Goal: Task Accomplishment & Management: Complete application form

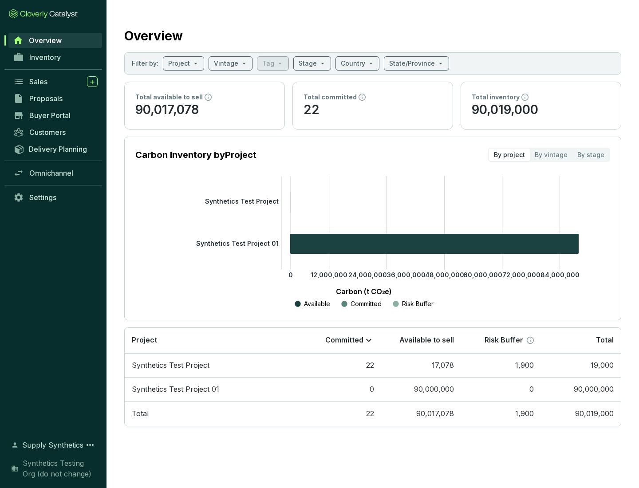
click at [55, 99] on span "Proposals" at bounding box center [45, 98] width 33 height 9
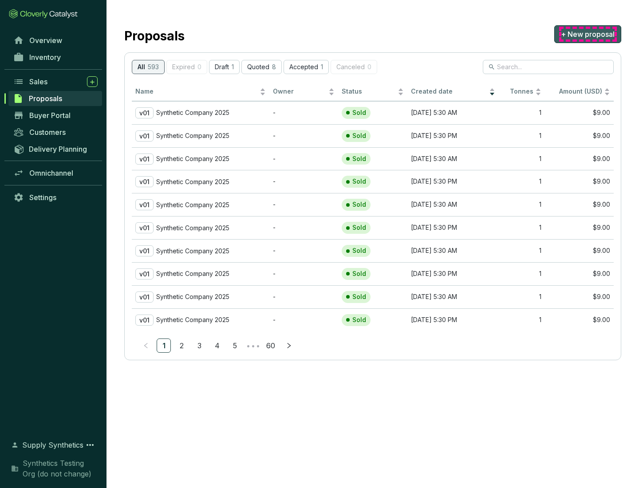
click at [588, 34] on span "+ New proposal" at bounding box center [588, 34] width 54 height 11
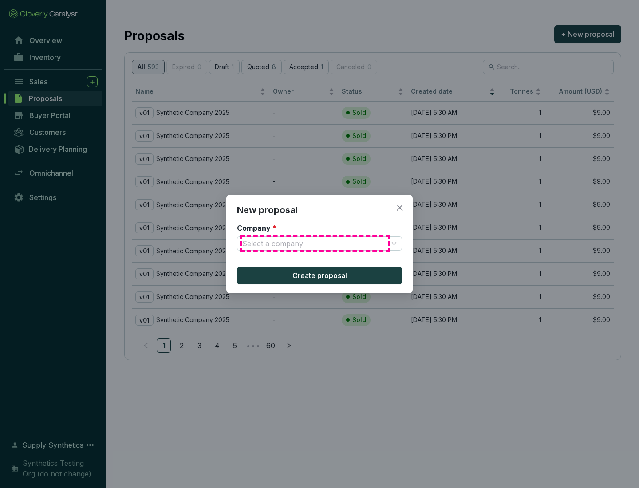
click at [315, 244] on input "Company *" at bounding box center [315, 243] width 146 height 13
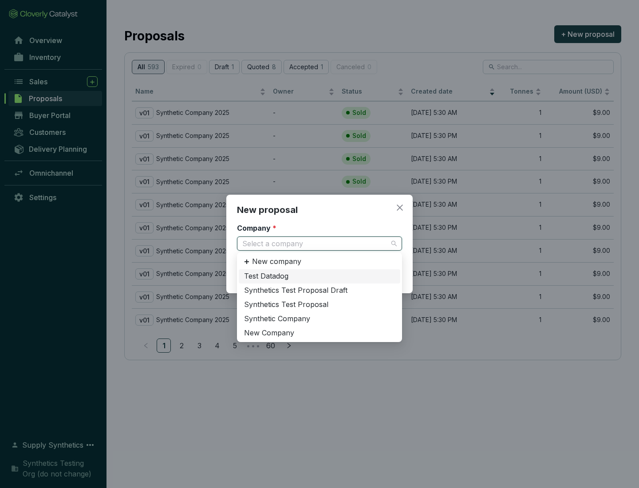
click at [320, 319] on div "Synthetic Company" at bounding box center [319, 319] width 151 height 10
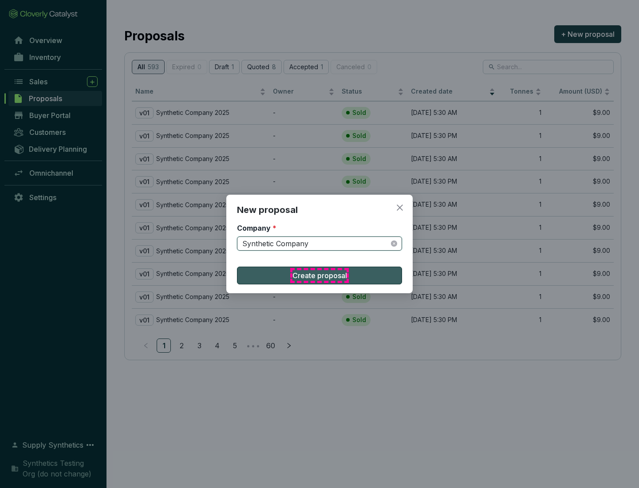
click at [320, 276] on span "Create proposal" at bounding box center [320, 275] width 55 height 11
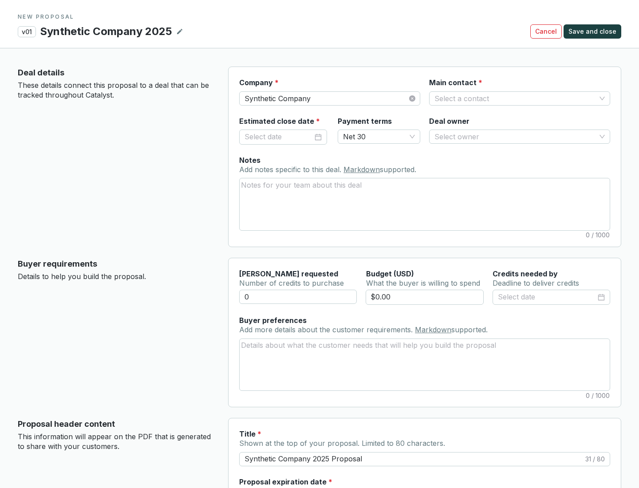
click at [515, 98] on input "Main contact *" at bounding box center [516, 98] width 162 height 13
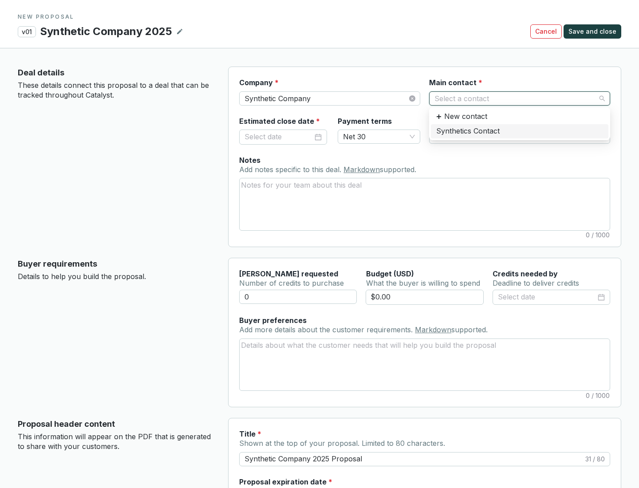
click at [519, 131] on div "Synthetics Contact" at bounding box center [519, 132] width 167 height 10
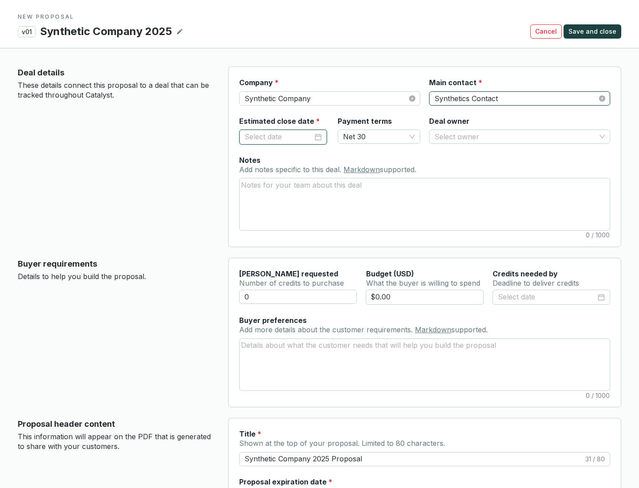
click at [279, 137] on input "Estimated close date *" at bounding box center [279, 137] width 68 height 12
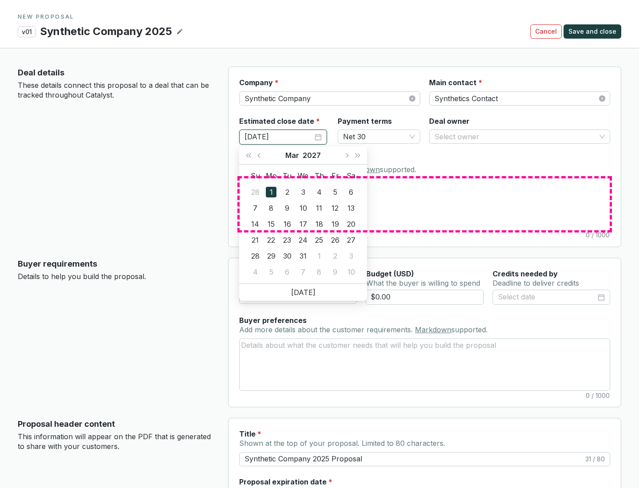
type input "[DATE]"
click at [425, 204] on textarea "Notes Add notes specific to this deal. Markdown supported." at bounding box center [425, 203] width 370 height 51
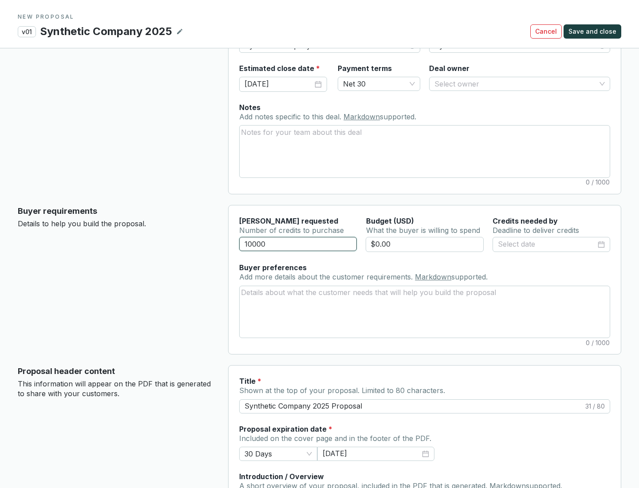
scroll to position [53, 0]
type input "10000"
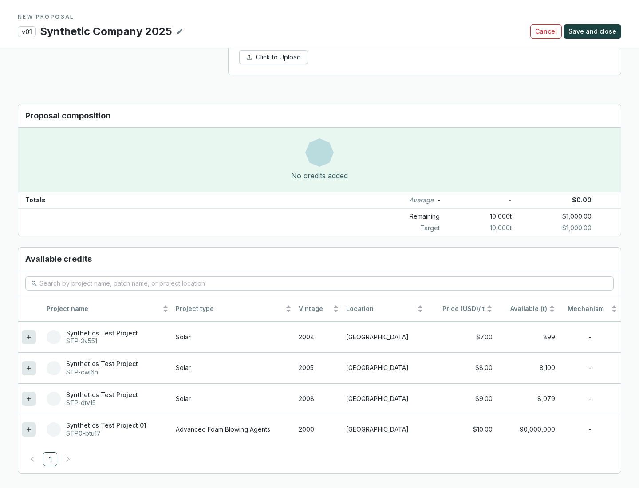
click at [29, 399] on icon at bounding box center [29, 399] width 4 height 4
type input "$1,000.00"
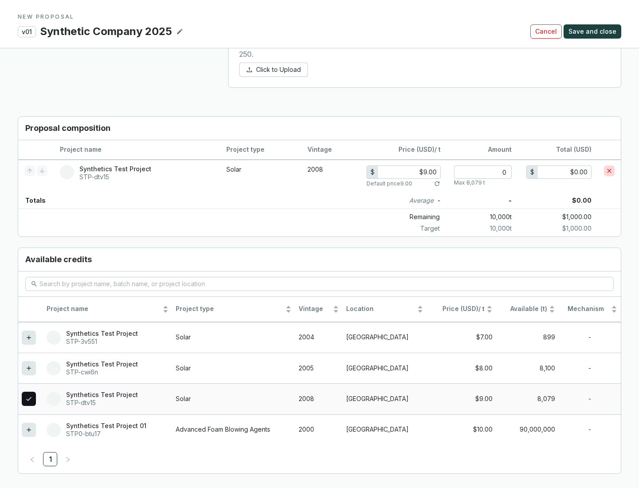
scroll to position [511, 0]
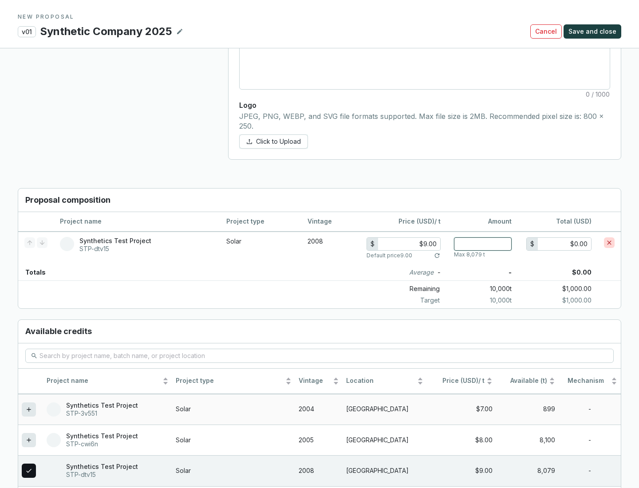
type input "1"
type input "$9.00"
type input "1"
click at [594, 32] on span "Save and close" at bounding box center [593, 31] width 48 height 9
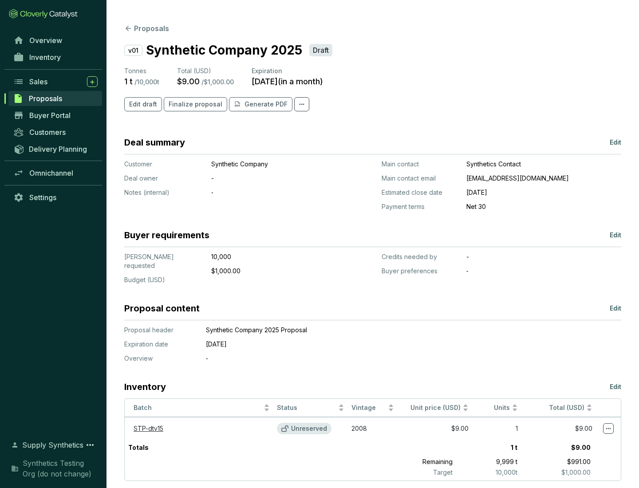
click at [193, 104] on span "Finalize proposal" at bounding box center [196, 104] width 54 height 9
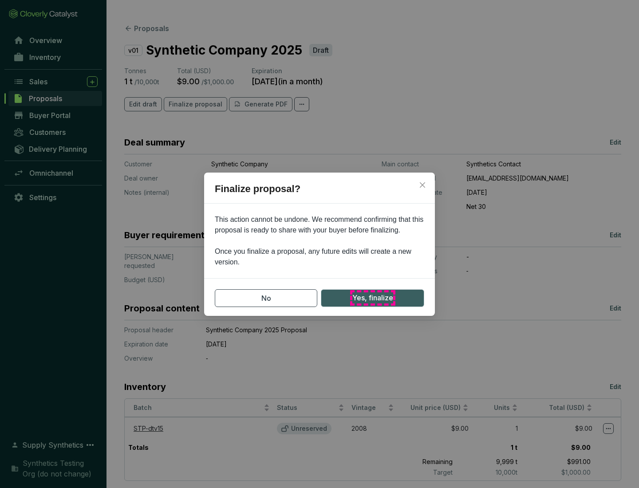
click at [372, 298] on span "Yes, finalize" at bounding box center [372, 298] width 41 height 11
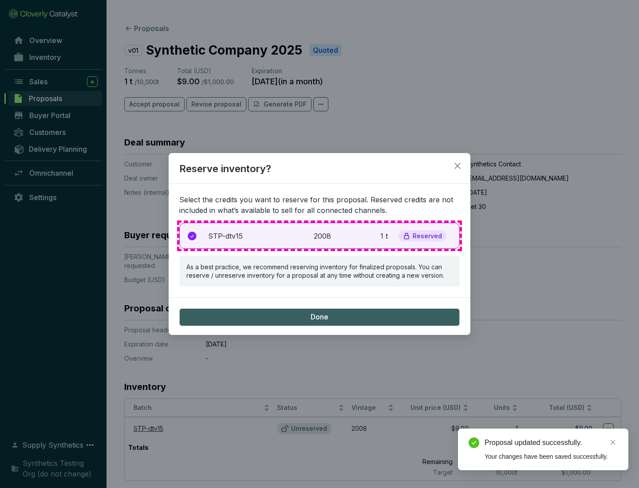
click at [320, 236] on p "2008" at bounding box center [324, 236] width 20 height 11
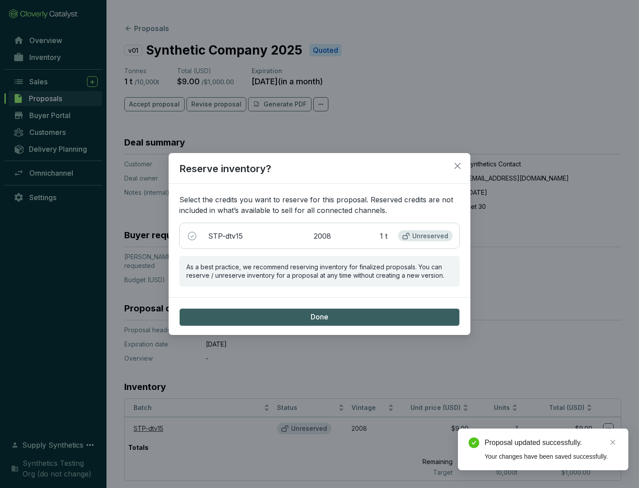
click at [320, 317] on span "Done" at bounding box center [320, 318] width 18 height 10
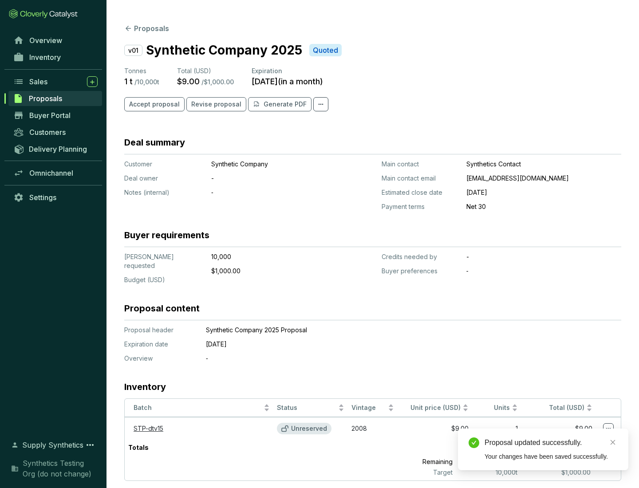
click at [551, 443] on div "Proposal updated successfully." at bounding box center [551, 443] width 133 height 11
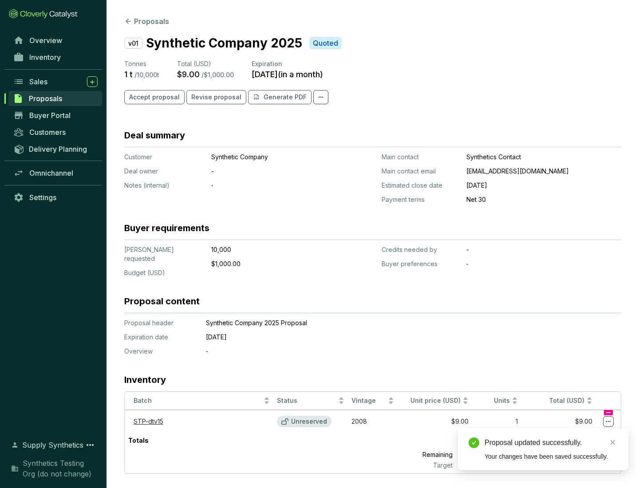
click at [609, 421] on icon at bounding box center [608, 421] width 5 height 1
click at [582, 433] on div "Proposal updated successfully. Your changes have been saved successfully." at bounding box center [543, 450] width 170 height 42
click at [551, 443] on div "Proposal updated successfully." at bounding box center [551, 443] width 133 height 11
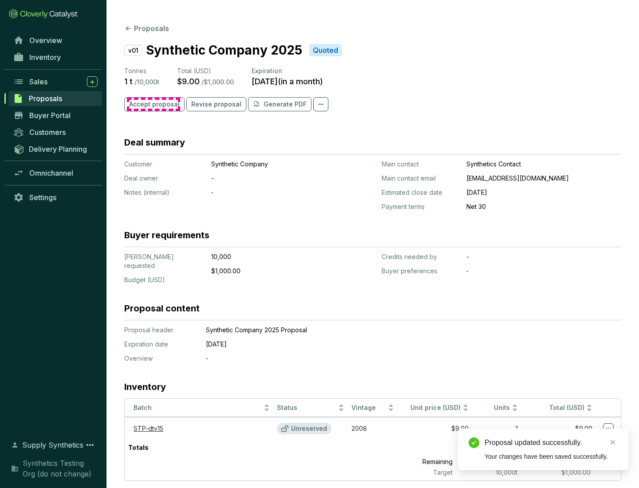
click at [153, 104] on span "Accept proposal" at bounding box center [154, 104] width 51 height 9
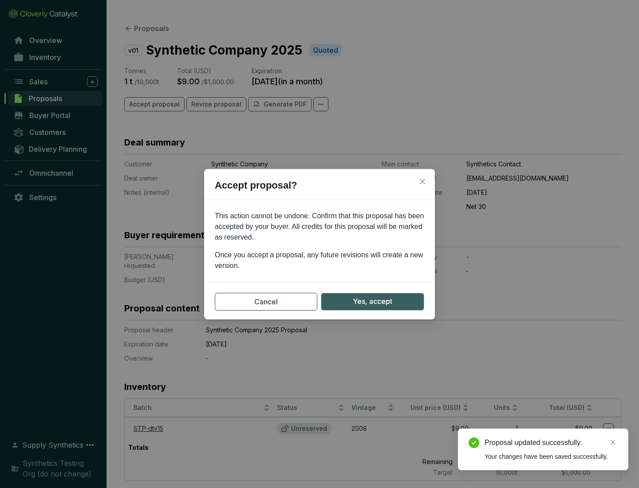
click at [372, 301] on span "Yes, accept" at bounding box center [373, 301] width 40 height 11
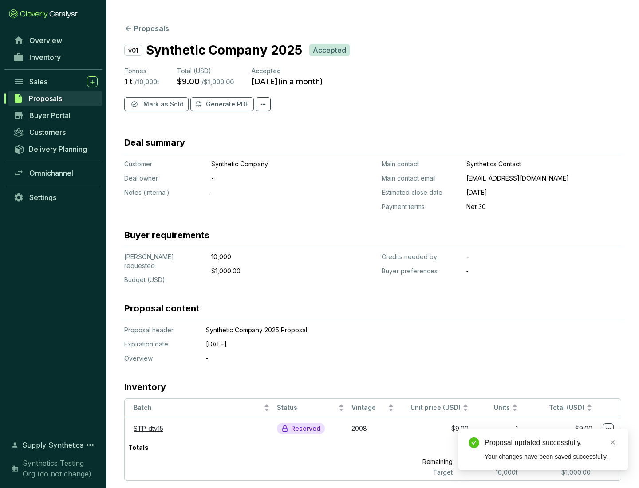
click at [162, 104] on span "Mark as Sold" at bounding box center [163, 104] width 40 height 9
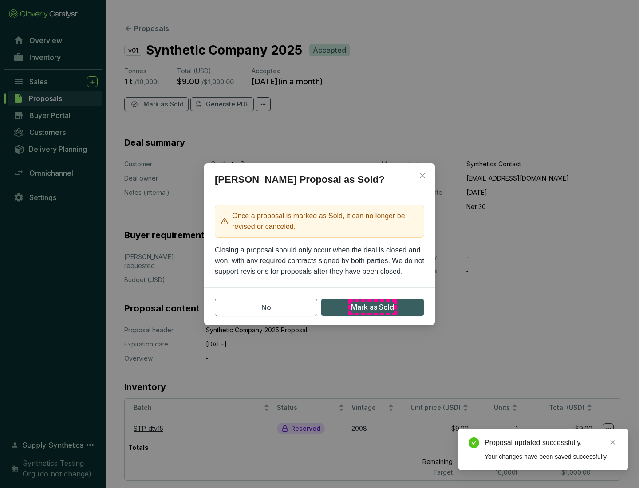
click at [372, 307] on span "Mark as Sold" at bounding box center [372, 307] width 43 height 11
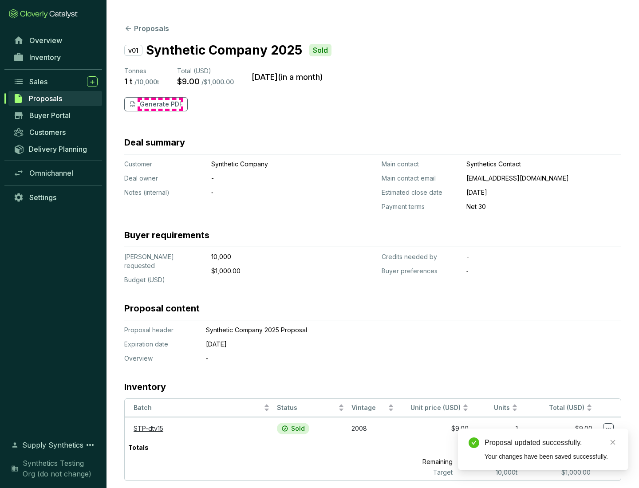
click at [160, 104] on p "Generate PDF" at bounding box center [161, 104] width 43 height 9
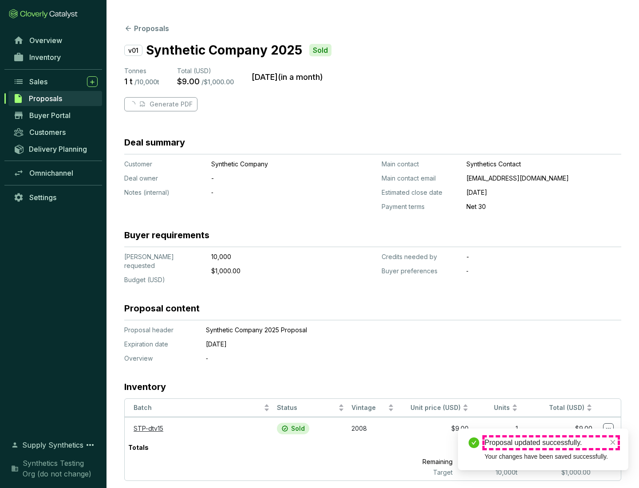
click at [551, 443] on div "Proposal updated successfully." at bounding box center [551, 443] width 133 height 11
